Goal: Transaction & Acquisition: Download file/media

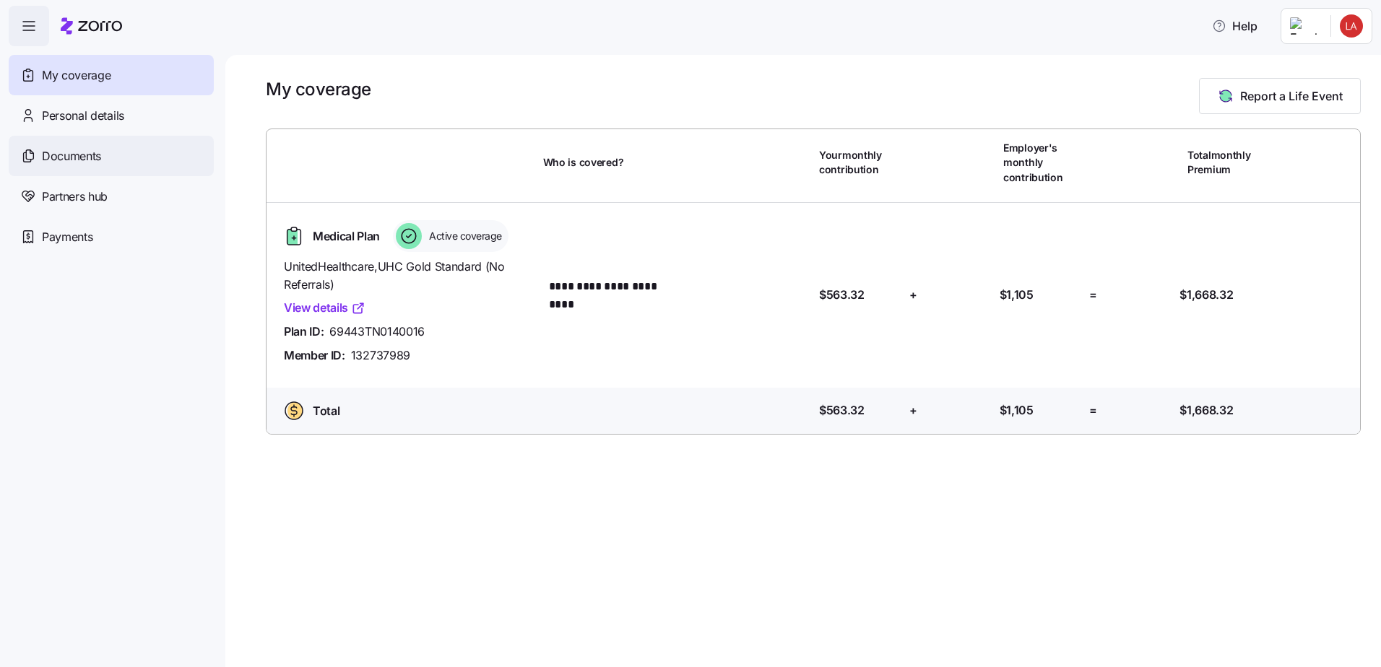
click at [100, 153] on span "Documents" at bounding box center [71, 156] width 59 height 18
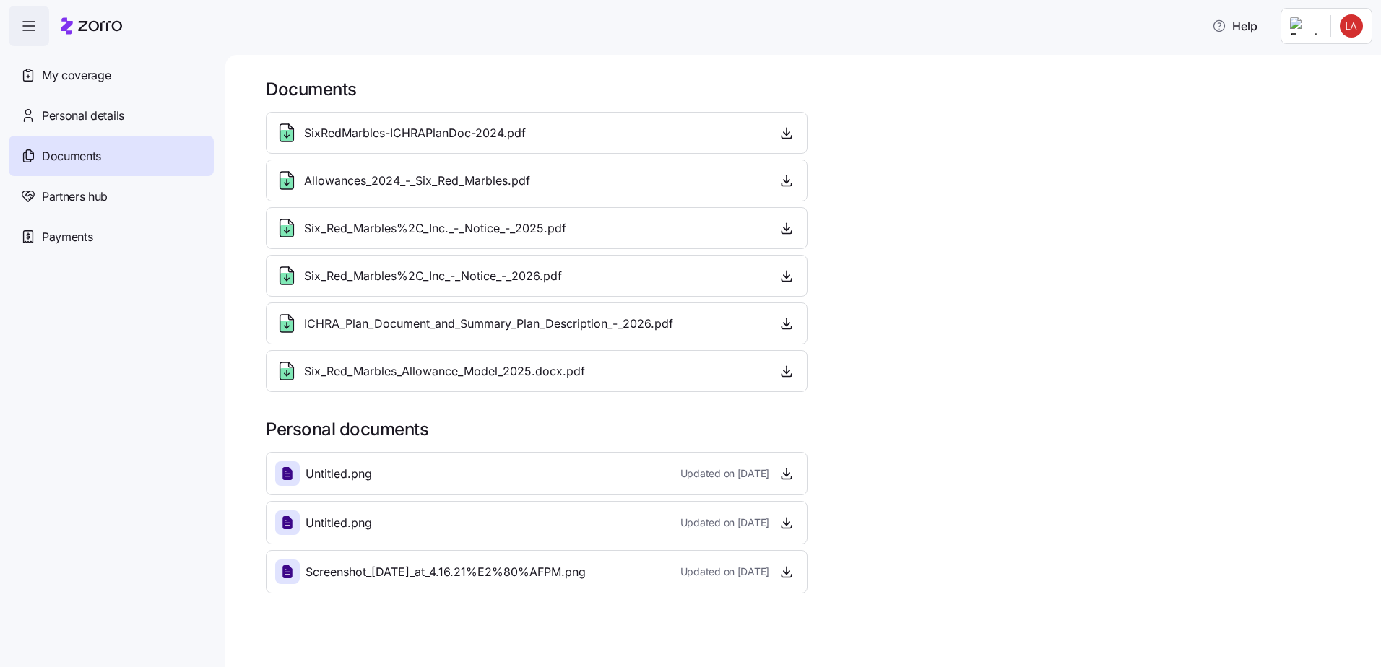
click at [469, 135] on span "SixRedMarbles-ICHRAPlanDoc-2024.pdf" at bounding box center [415, 133] width 222 height 18
click at [460, 280] on span "Six_Red_Marbles%2C_Inc_-_Notice_-_2026.pdf" at bounding box center [433, 276] width 258 height 18
click at [530, 223] on span "Six_Red_Marbles%2C_Inc._-_Notice_-_2025.pdf" at bounding box center [435, 228] width 262 height 18
click at [792, 272] on icon "button" at bounding box center [786, 276] width 14 height 14
click at [784, 326] on icon "button" at bounding box center [786, 323] width 14 height 14
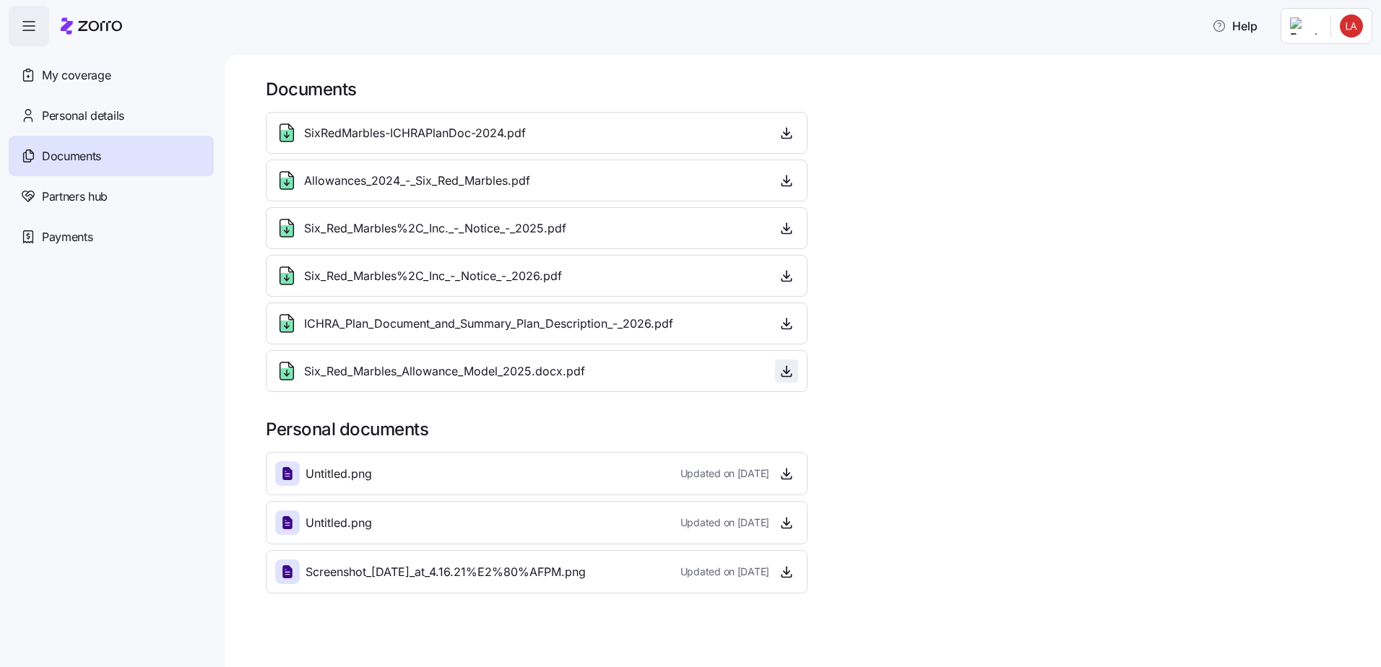
click at [783, 376] on icon "button" at bounding box center [785, 375] width 9 height 2
click at [781, 278] on icon "button" at bounding box center [786, 276] width 14 height 14
click at [785, 181] on icon "button" at bounding box center [786, 180] width 14 height 14
click at [786, 378] on icon "button" at bounding box center [786, 371] width 14 height 14
click at [991, 391] on div "SixRedMarbles-ICHRAPlanDoc-2024.pdf Allowances_2024_-_Six_Red_Marbles.pdf Six_R…" at bounding box center [813, 252] width 1106 height 292
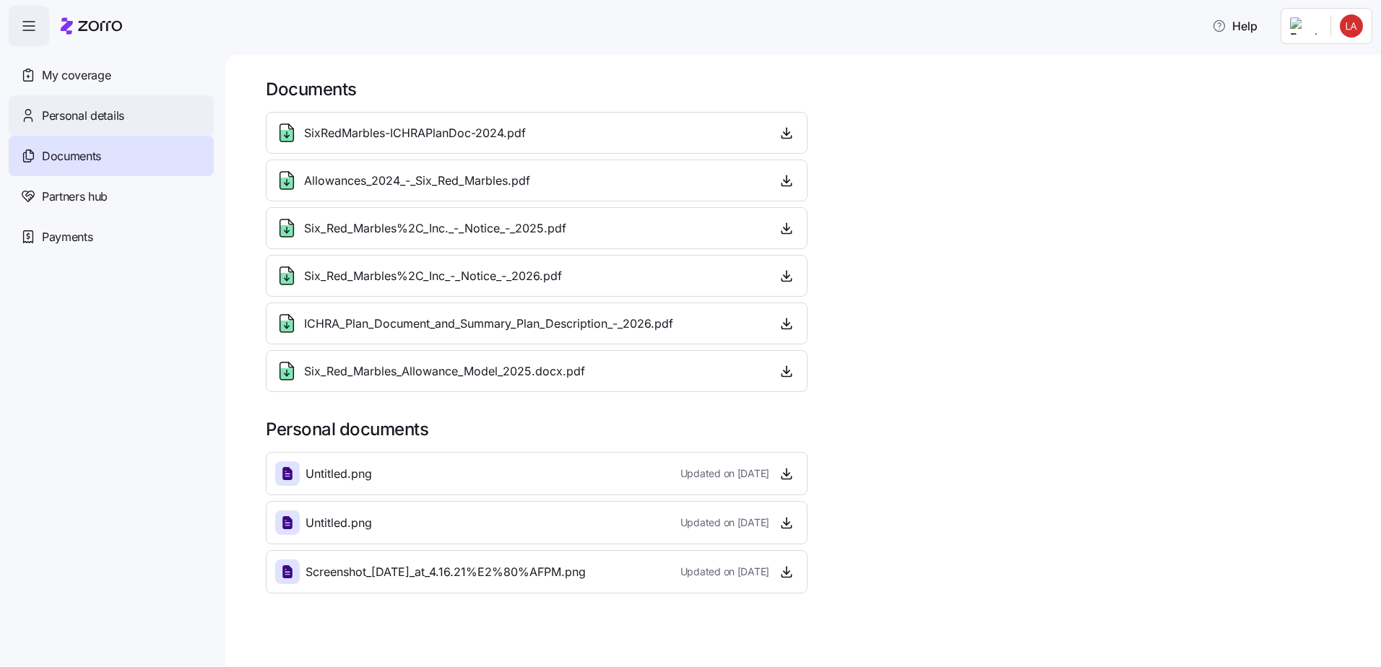
click at [118, 123] on span "Personal details" at bounding box center [83, 116] width 82 height 18
